Goal: Communication & Community: Answer question/provide support

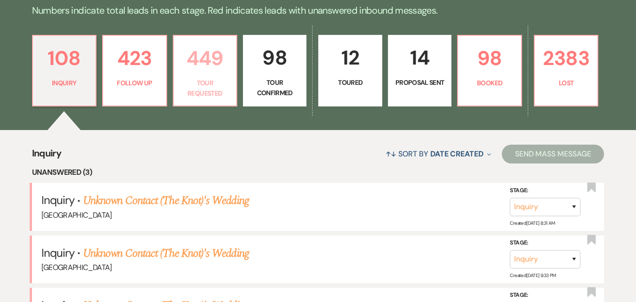
scroll to position [235, 0]
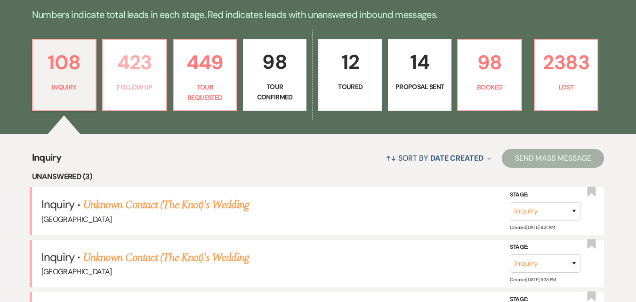
click at [133, 79] on link "423 Follow Up" at bounding box center [134, 75] width 65 height 72
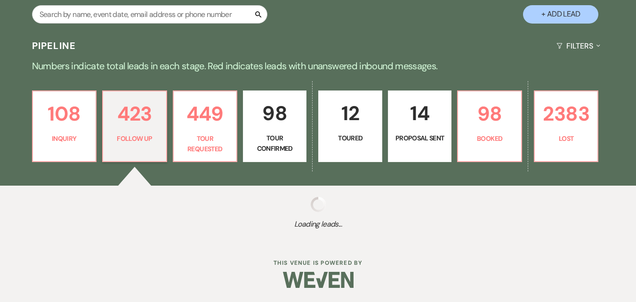
scroll to position [183, 0]
select select "9"
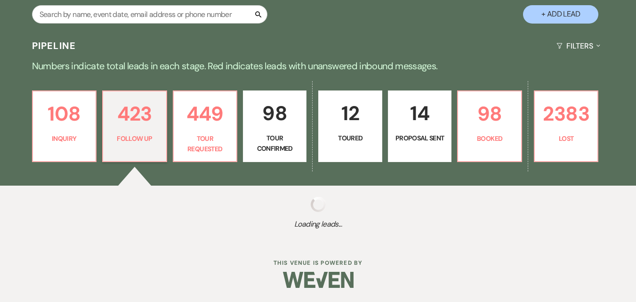
select select "9"
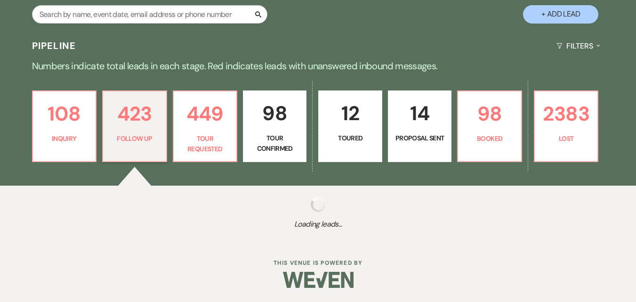
select select "9"
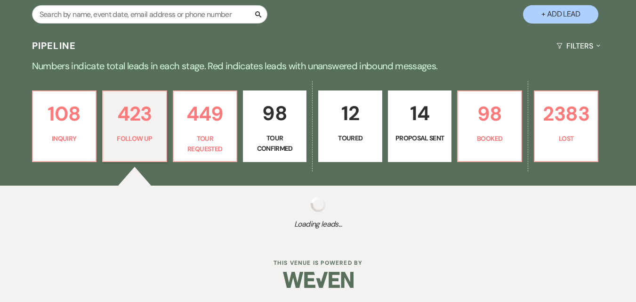
select select "9"
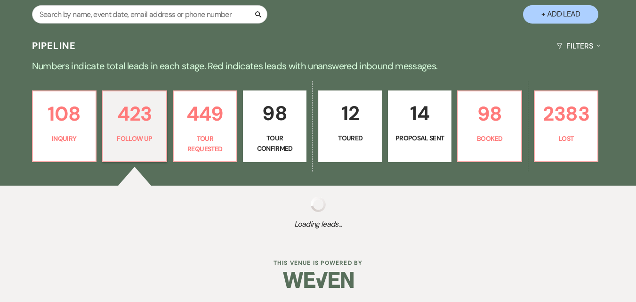
select select "9"
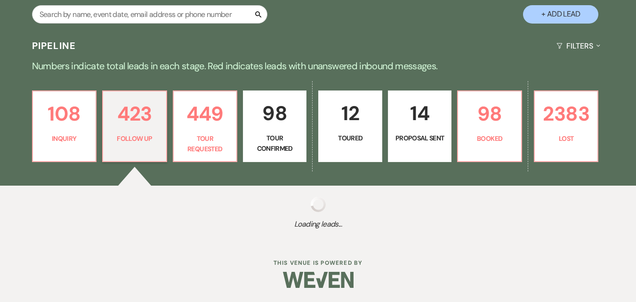
select select "9"
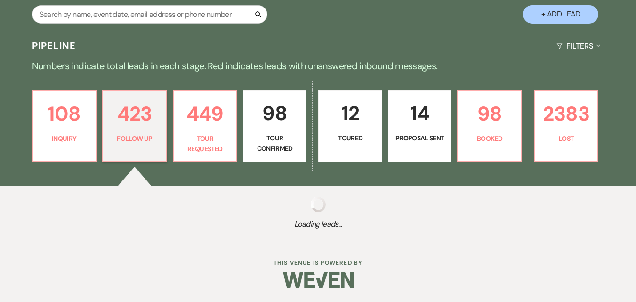
select select "9"
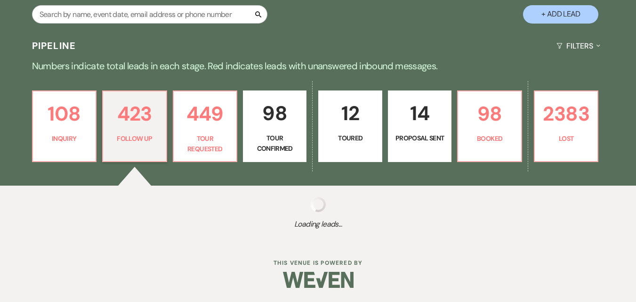
select select "9"
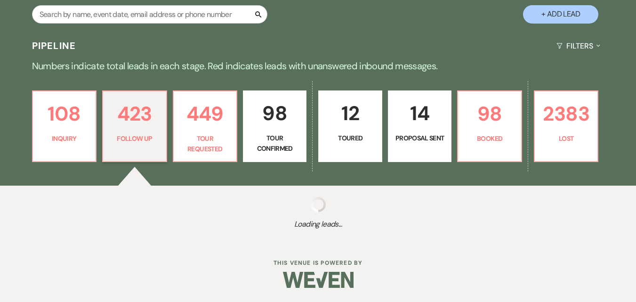
select select "9"
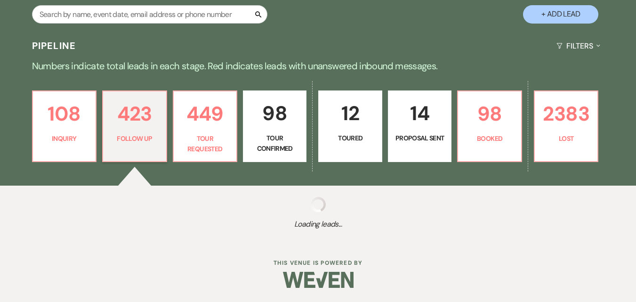
select select "9"
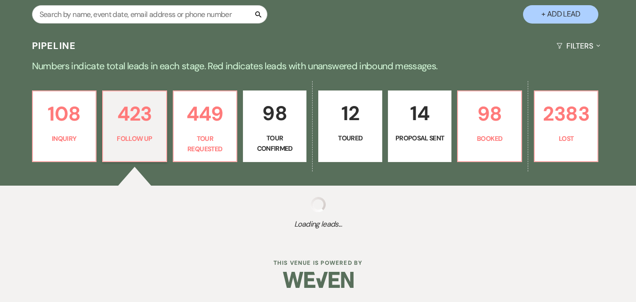
select select "9"
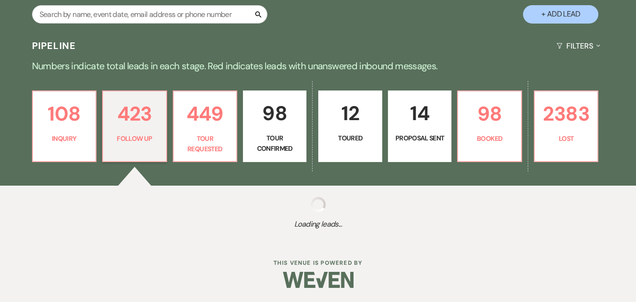
select select "9"
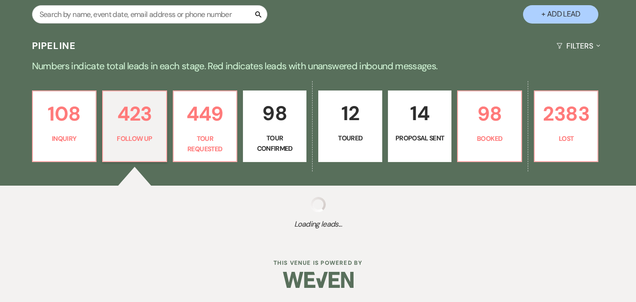
select select "9"
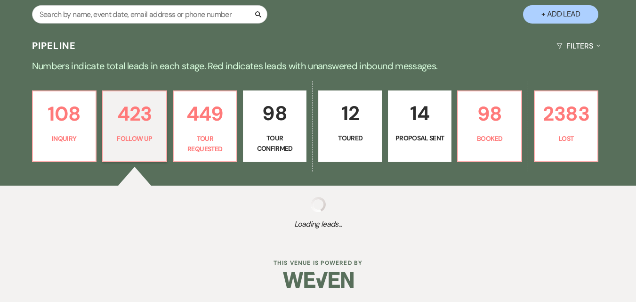
select select "9"
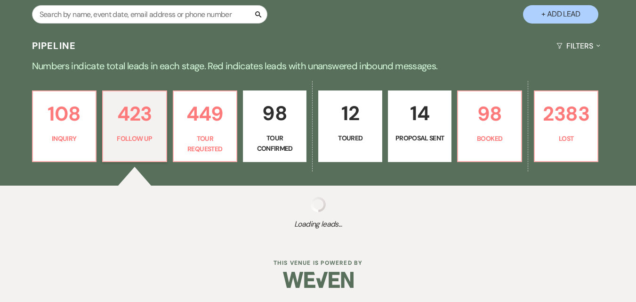
select select "9"
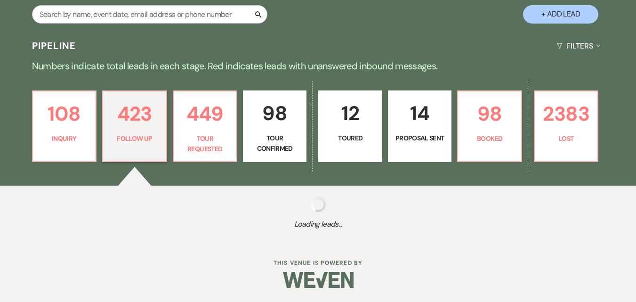
select select "9"
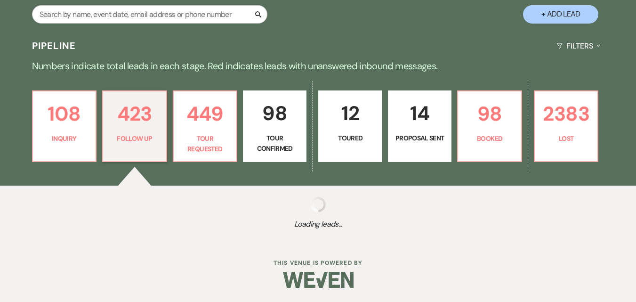
select select "9"
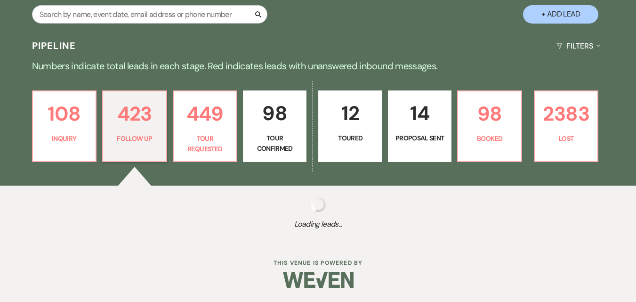
select select "9"
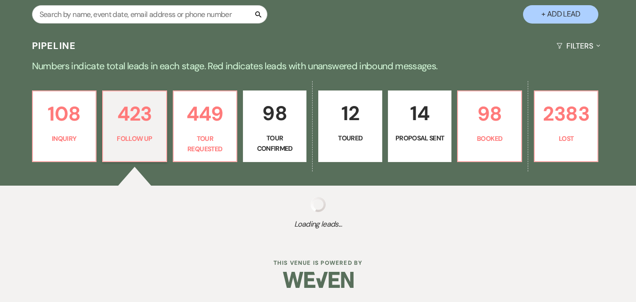
select select "9"
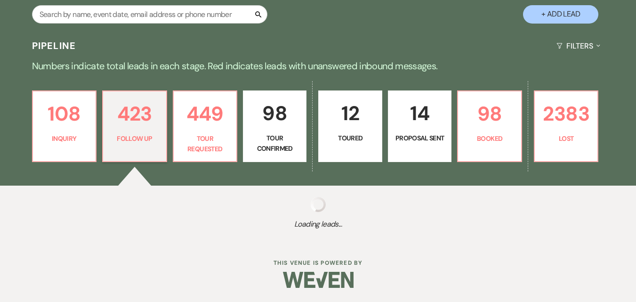
select select "9"
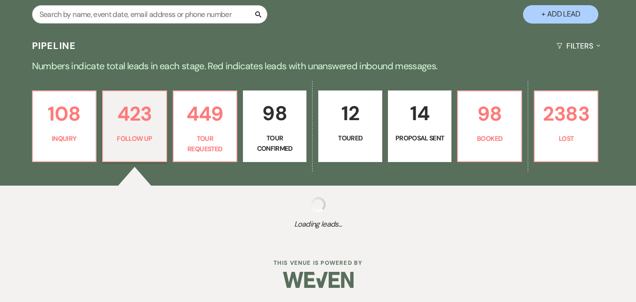
select select "9"
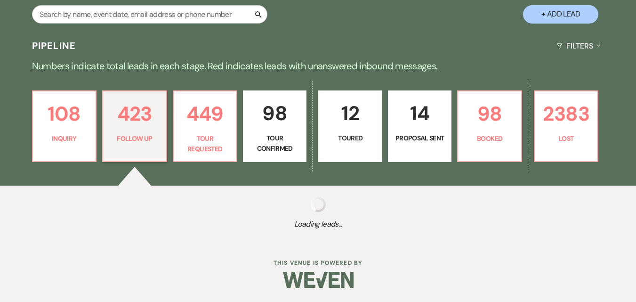
select select "9"
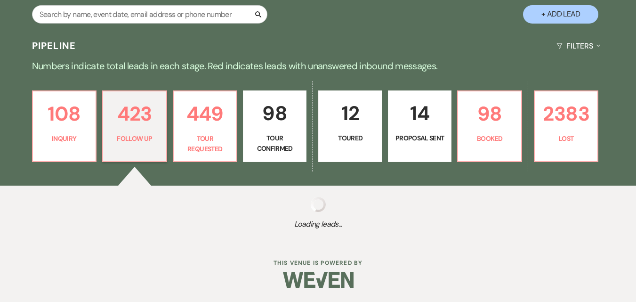
select select "9"
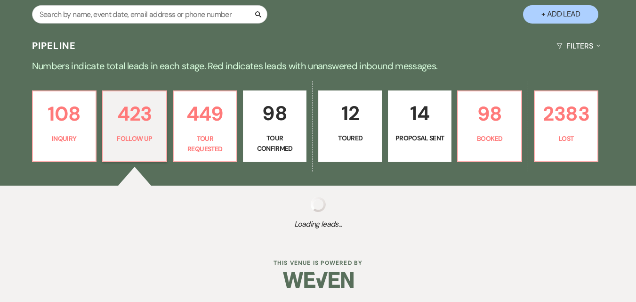
select select "9"
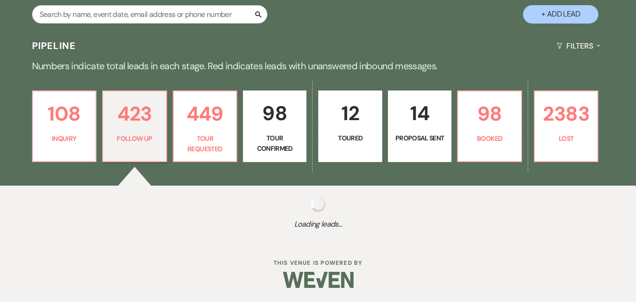
select select "9"
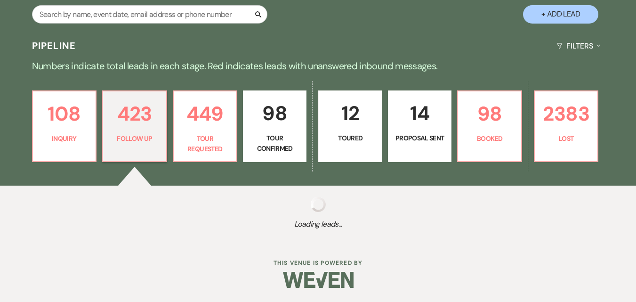
select select "9"
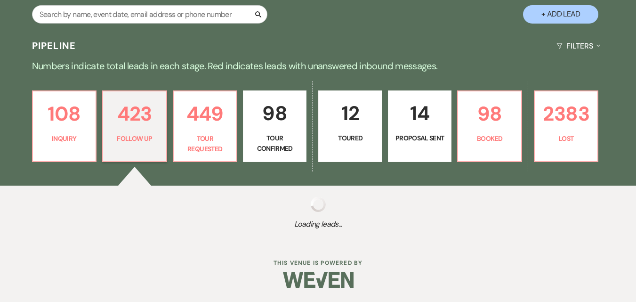
select select "9"
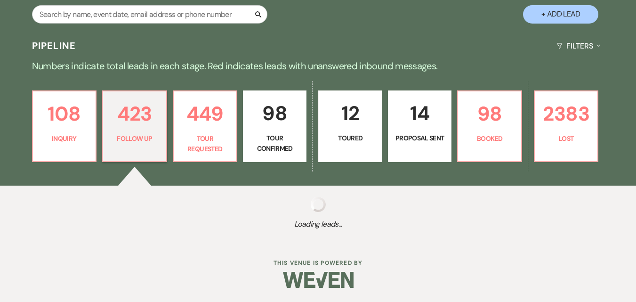
select select "9"
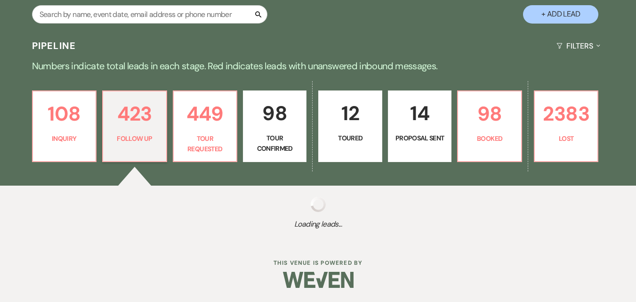
select select "9"
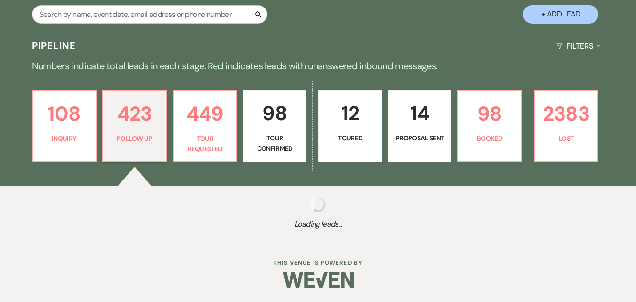
select select "9"
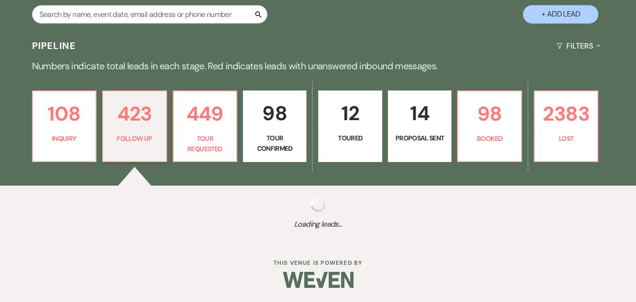
select select "9"
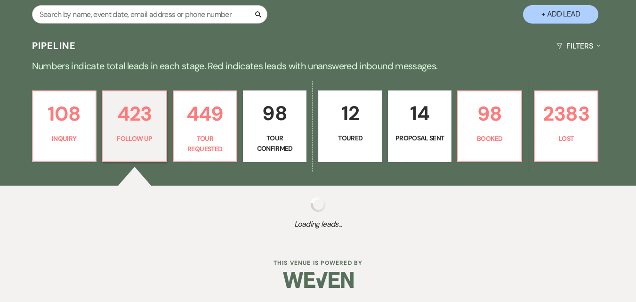
select select "9"
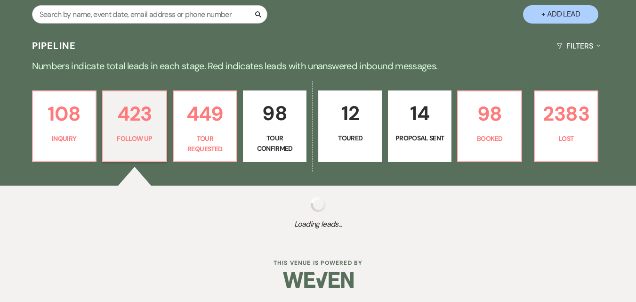
select select "9"
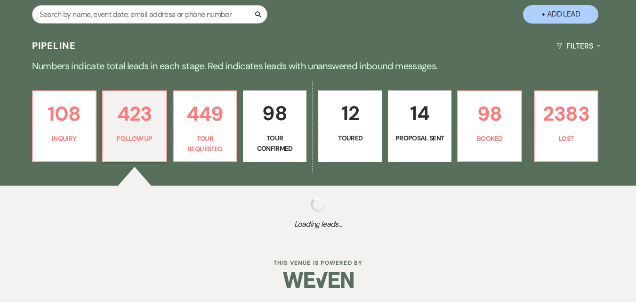
select select "9"
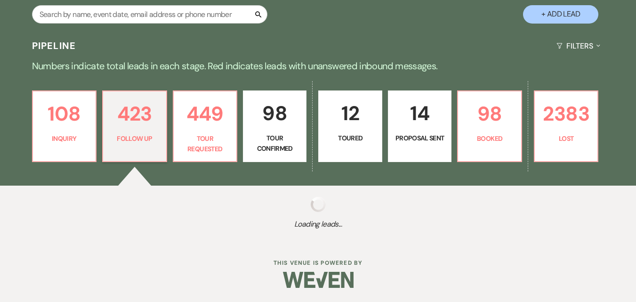
select select "9"
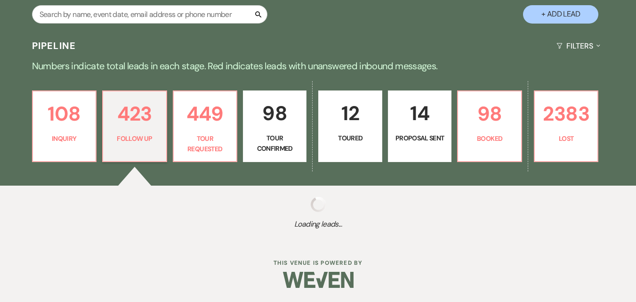
select select "9"
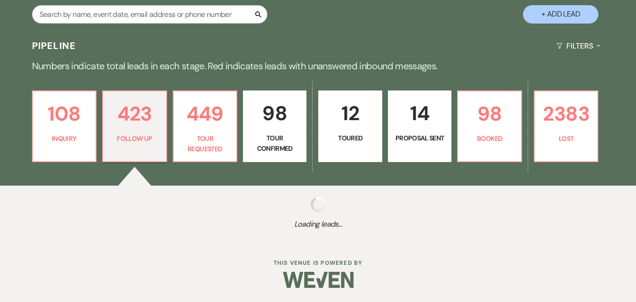
select select "9"
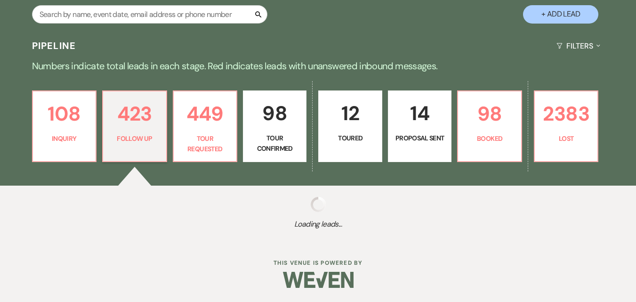
select select "9"
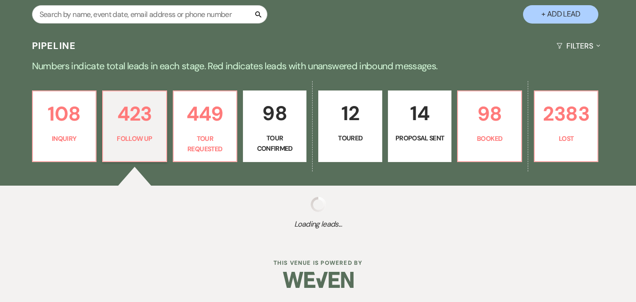
select select "9"
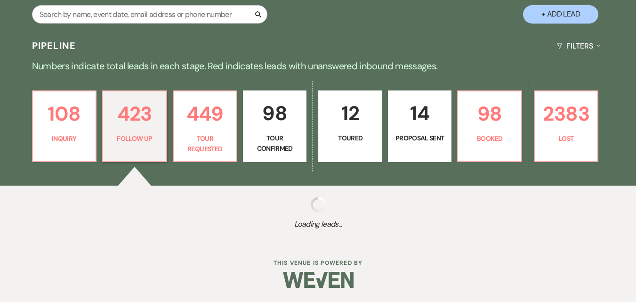
select select "9"
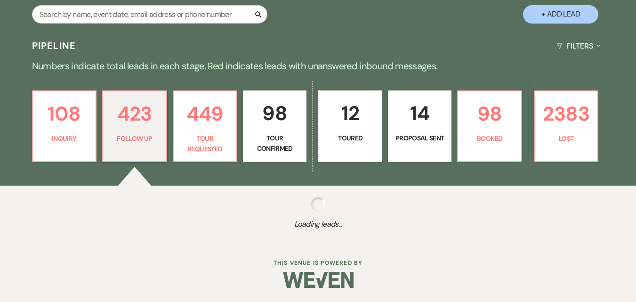
select select "9"
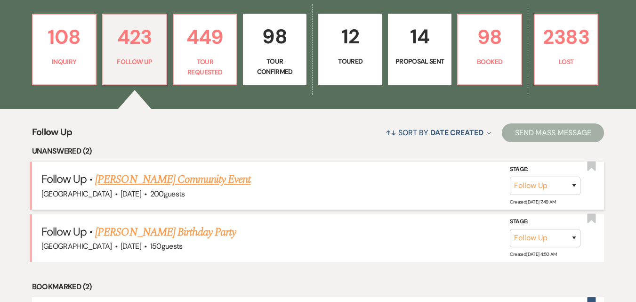
scroll to position [282, 0]
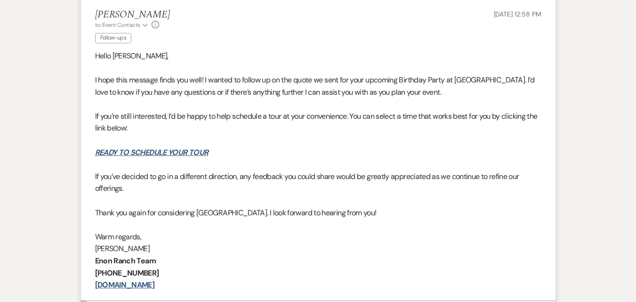
scroll to position [424, 0]
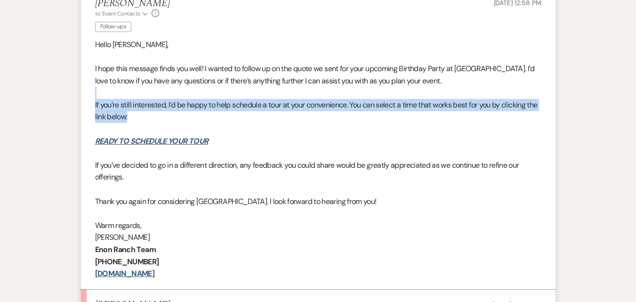
drag, startPoint x: 148, startPoint y: 89, endPoint x: 170, endPoint y: 118, distance: 36.7
click at [170, 118] on div "Hello Jene, I hope this message finds you well! I wanted to follow up on the qu…" at bounding box center [318, 159] width 447 height 241
click at [200, 118] on p "If you’re still interested, I’d be happy to help schedule a tour at your conven…" at bounding box center [318, 111] width 447 height 24
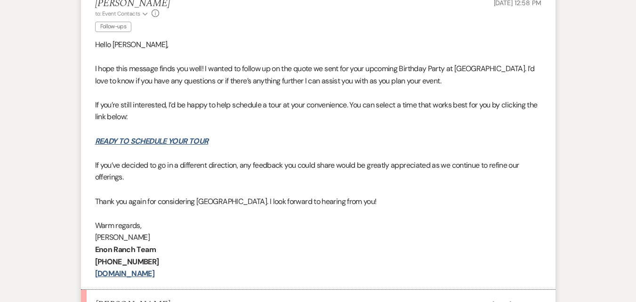
scroll to position [612, 0]
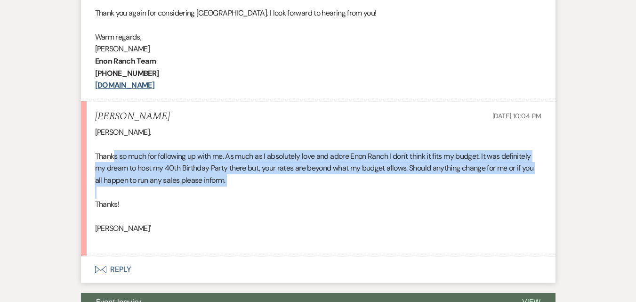
drag, startPoint x: 114, startPoint y: 155, endPoint x: 135, endPoint y: 195, distance: 45.1
click at [135, 195] on div "Irene, Thanks so much for following up with me. As much as I absolutely love an…" at bounding box center [318, 186] width 447 height 121
click at [155, 187] on p at bounding box center [318, 193] width 447 height 12
drag, startPoint x: 115, startPoint y: 157, endPoint x: 130, endPoint y: 195, distance: 40.4
click at [130, 195] on div "Irene, Thanks so much for following up with me. As much as I absolutely love an…" at bounding box center [318, 186] width 447 height 121
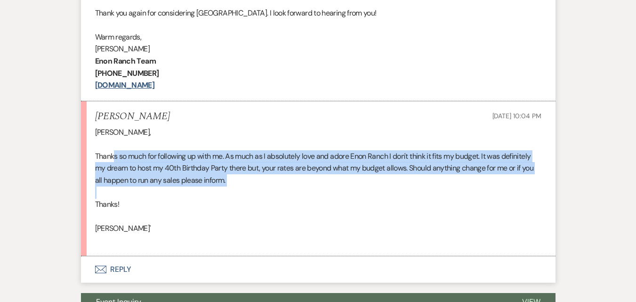
click at [153, 187] on p at bounding box center [318, 193] width 447 height 12
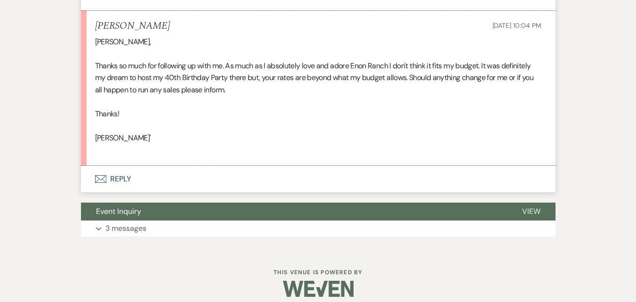
scroll to position [712, 0]
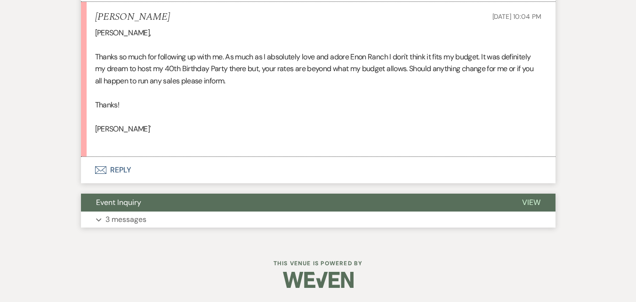
click at [138, 214] on p "3 messages" at bounding box center [126, 219] width 41 height 12
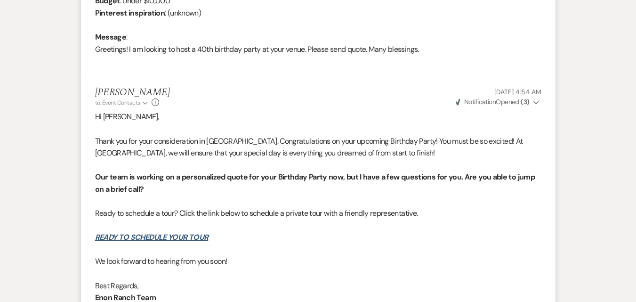
scroll to position [1042, 0]
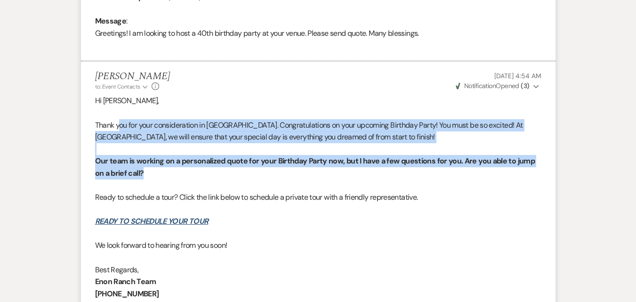
drag, startPoint x: 119, startPoint y: 125, endPoint x: 146, endPoint y: 174, distance: 56.1
click at [146, 174] on div "Hi Jene, Thank you for your consideration in Enon Ranch. Congratulations on you…" at bounding box center [318, 203] width 447 height 217
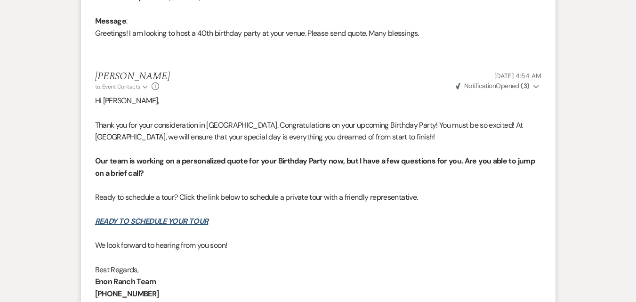
click at [227, 195] on p "Ready to schedule a tour? Click the link below to schedule a private tour with …" at bounding box center [318, 197] width 447 height 12
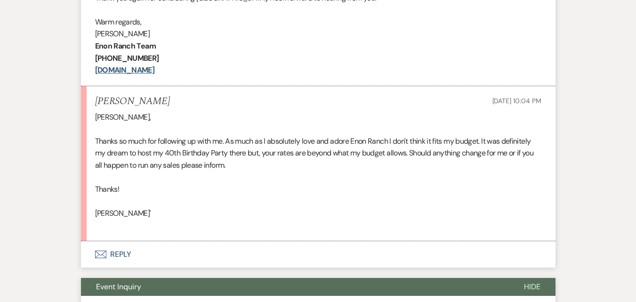
scroll to position [717, 0]
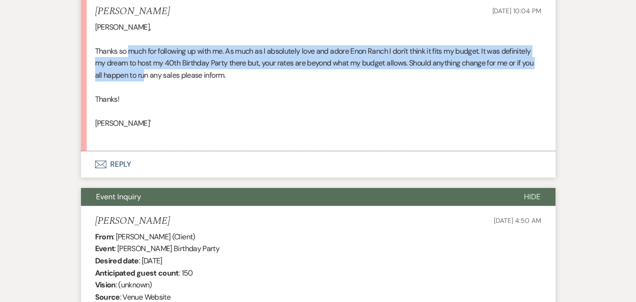
drag, startPoint x: 131, startPoint y: 51, endPoint x: 146, endPoint y: 78, distance: 30.4
click at [146, 78] on span "Thanks so much for following up with me. As much as I absolutely love and adore…" at bounding box center [314, 63] width 439 height 34
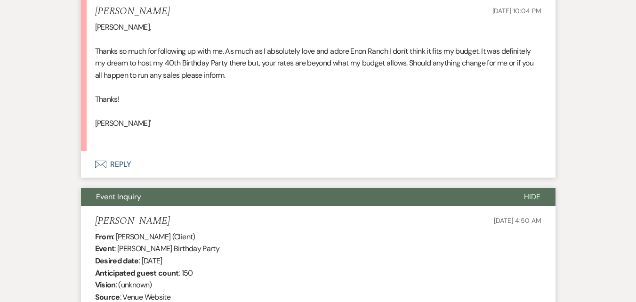
click at [164, 75] on span "Thanks so much for following up with me. As much as I absolutely love and adore…" at bounding box center [314, 63] width 439 height 34
drag, startPoint x: 122, startPoint y: 73, endPoint x: 154, endPoint y: 95, distance: 37.9
click at [154, 95] on div "Irene, Thanks so much for following up with me. As much as I absolutely love an…" at bounding box center [318, 81] width 447 height 121
click at [142, 82] on p at bounding box center [318, 87] width 447 height 12
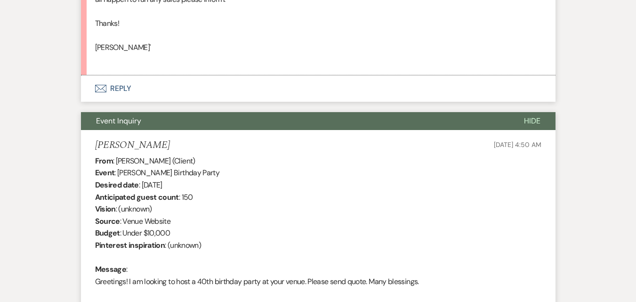
scroll to position [953, 0]
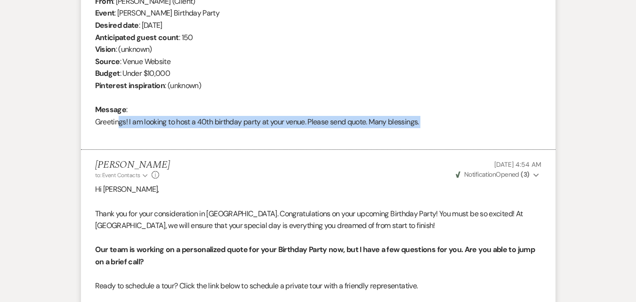
drag, startPoint x: 114, startPoint y: 117, endPoint x: 229, endPoint y: 139, distance: 117.5
click at [229, 139] on div "From : Jene Louis (Client) Event : Jene Louis's Birthday Party Desired date : D…" at bounding box center [318, 67] width 447 height 145
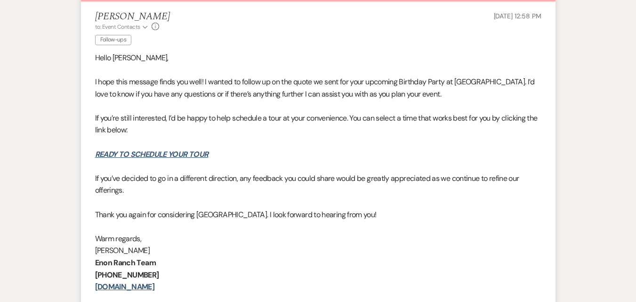
scroll to position [199, 0]
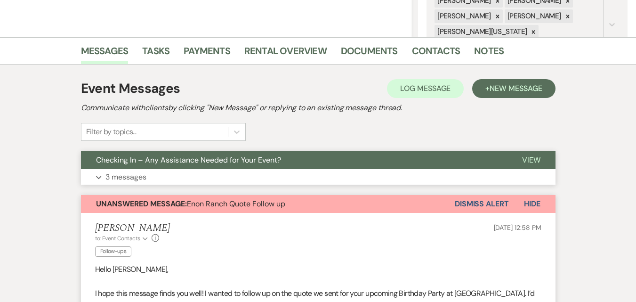
click at [118, 179] on p "3 messages" at bounding box center [126, 177] width 41 height 12
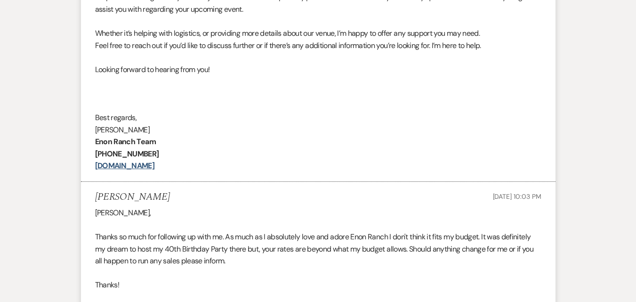
scroll to position [623, 0]
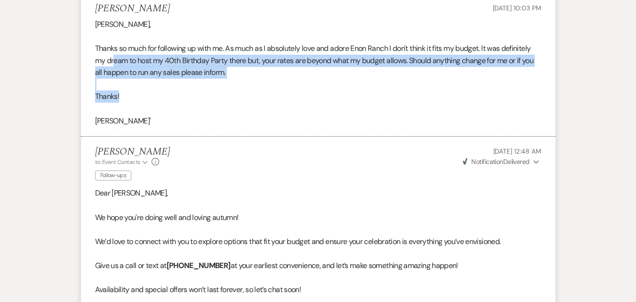
drag, startPoint x: 114, startPoint y: 57, endPoint x: 166, endPoint y: 96, distance: 64.9
click at [166, 96] on div "Marissa, Thanks so much for following up with me. As much as I absolutely love …" at bounding box center [318, 72] width 447 height 108
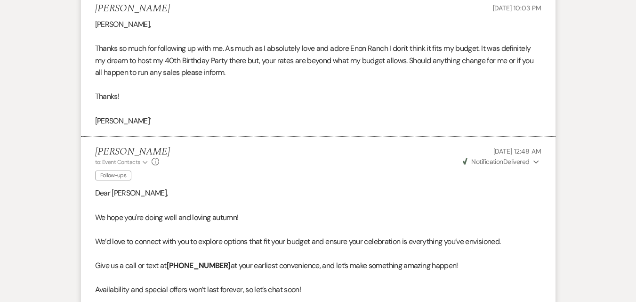
click at [254, 153] on div "Marissa Alferez to: Event Contacts Expand Info Follow-ups Sep 11, 2025, 12:48 A…" at bounding box center [318, 164] width 447 height 37
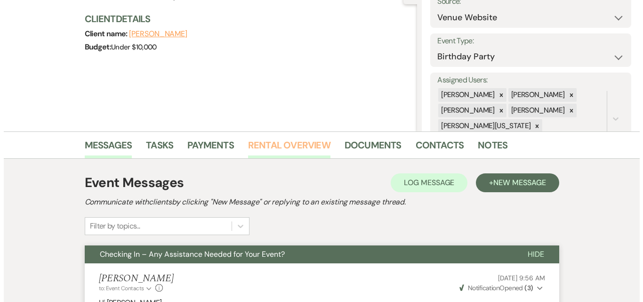
scroll to position [0, 0]
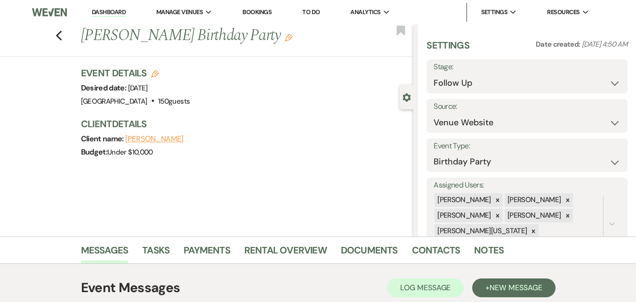
click at [114, 10] on link "Dashboard" at bounding box center [109, 12] width 34 height 9
